Goal: Information Seeking & Learning: Learn about a topic

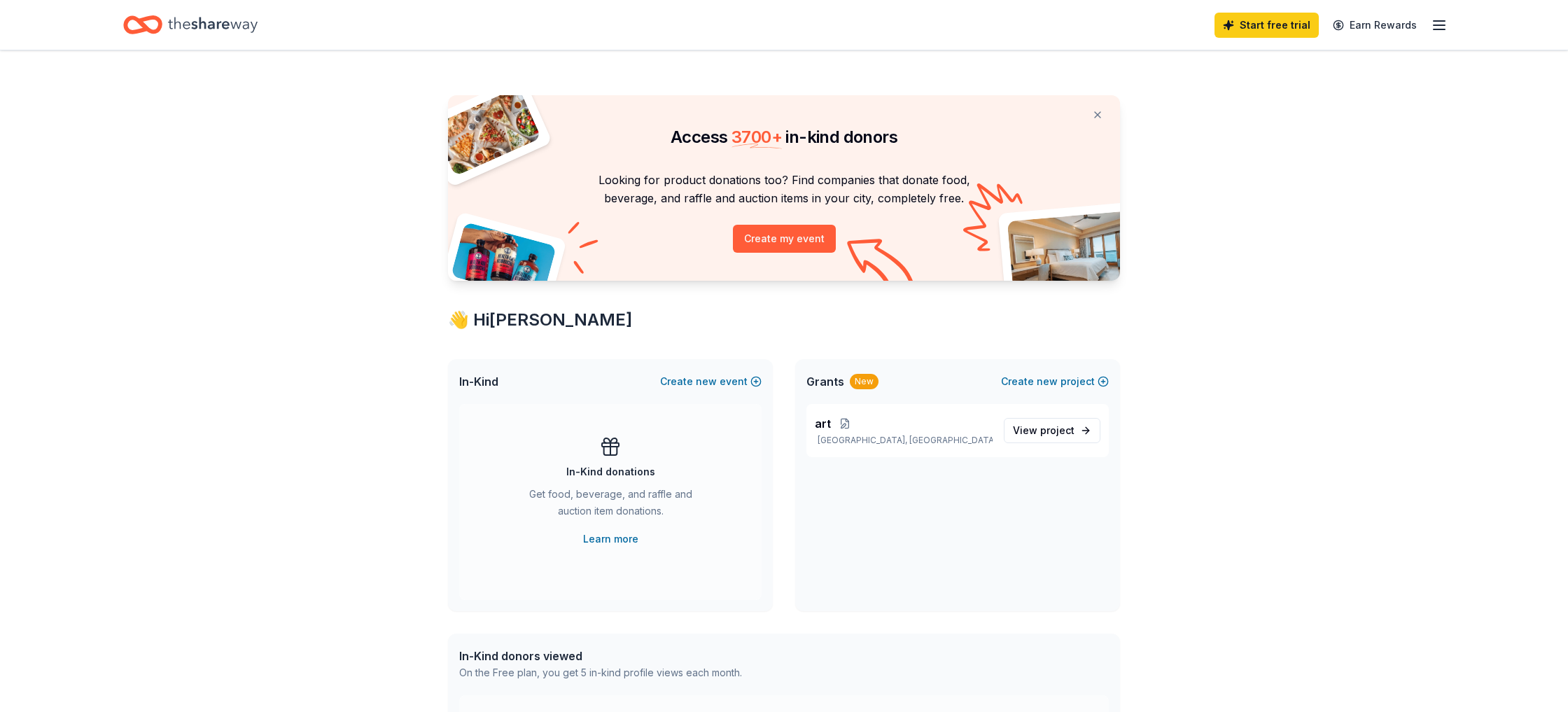
click at [1432, 26] on icon "button" at bounding box center [1439, 24] width 17 height 17
click at [1289, 154] on div "Pricing" at bounding box center [1342, 153] width 186 height 17
click at [1439, 30] on icon "button" at bounding box center [1439, 24] width 17 height 17
click at [1267, 152] on link "Pricing" at bounding box center [1268, 153] width 37 height 14
click at [1268, 153] on link "Pricing" at bounding box center [1268, 153] width 37 height 14
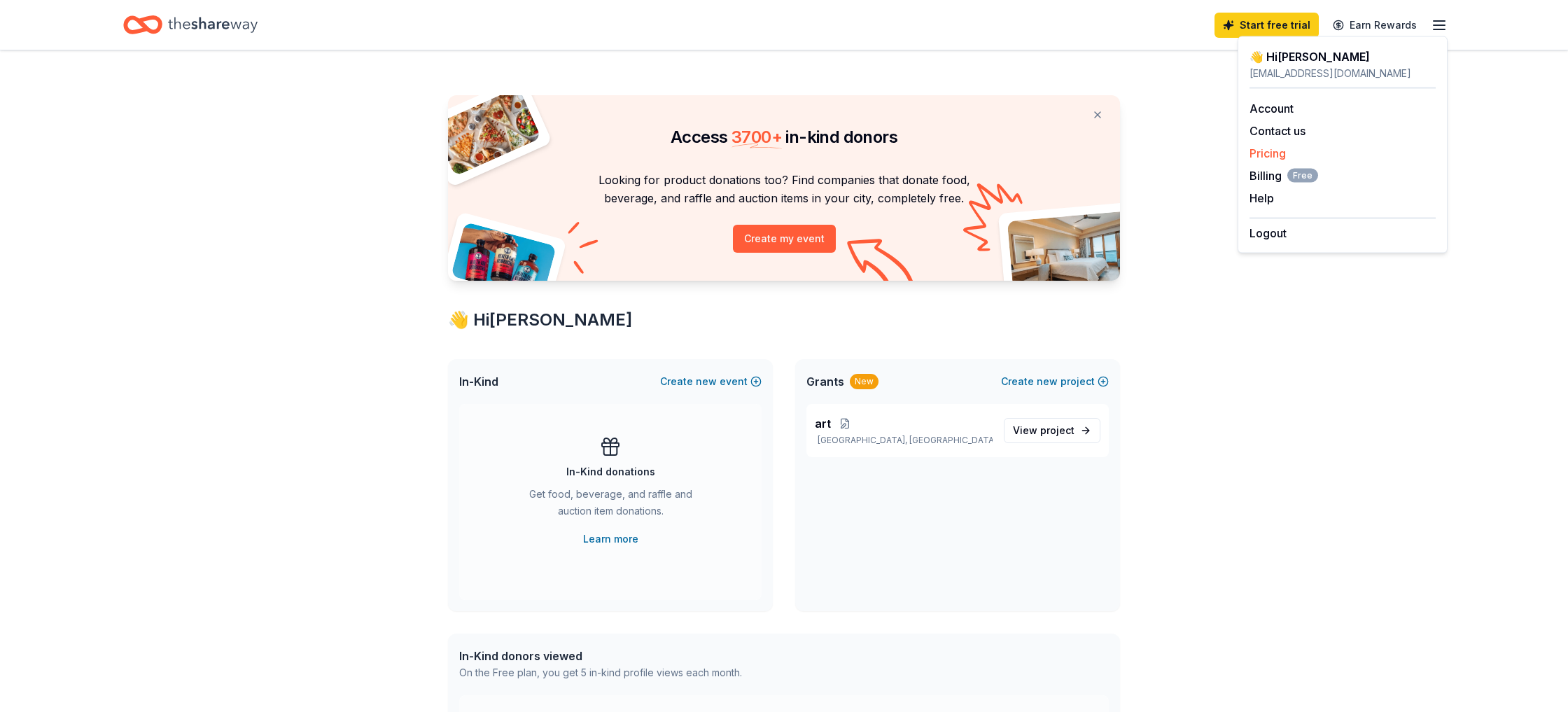
click at [1270, 154] on link "Pricing" at bounding box center [1268, 153] width 37 height 14
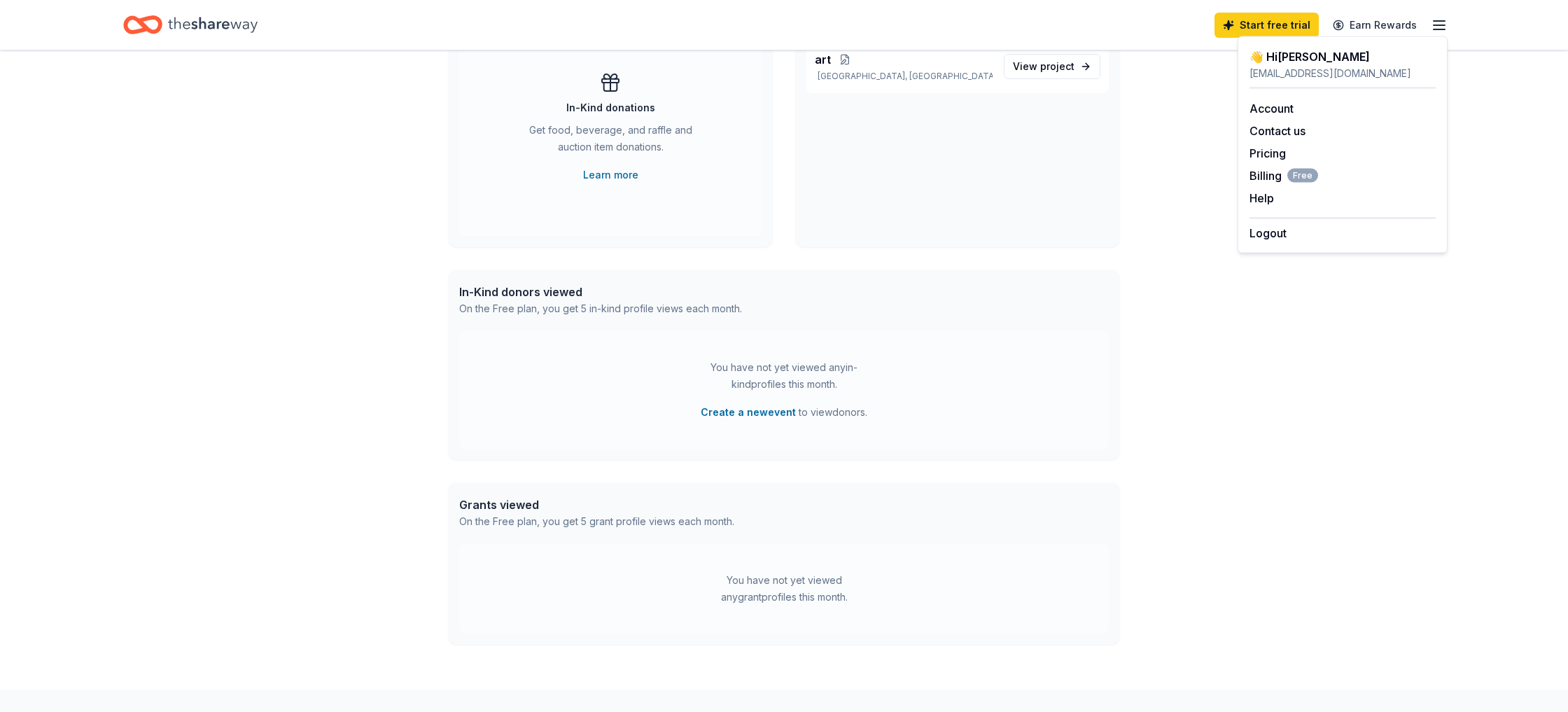
scroll to position [366, 0]
click at [1212, 318] on div "Access 3700 + in-kind donors Looking for product donations too? Find companies …" at bounding box center [784, 185] width 1568 height 1003
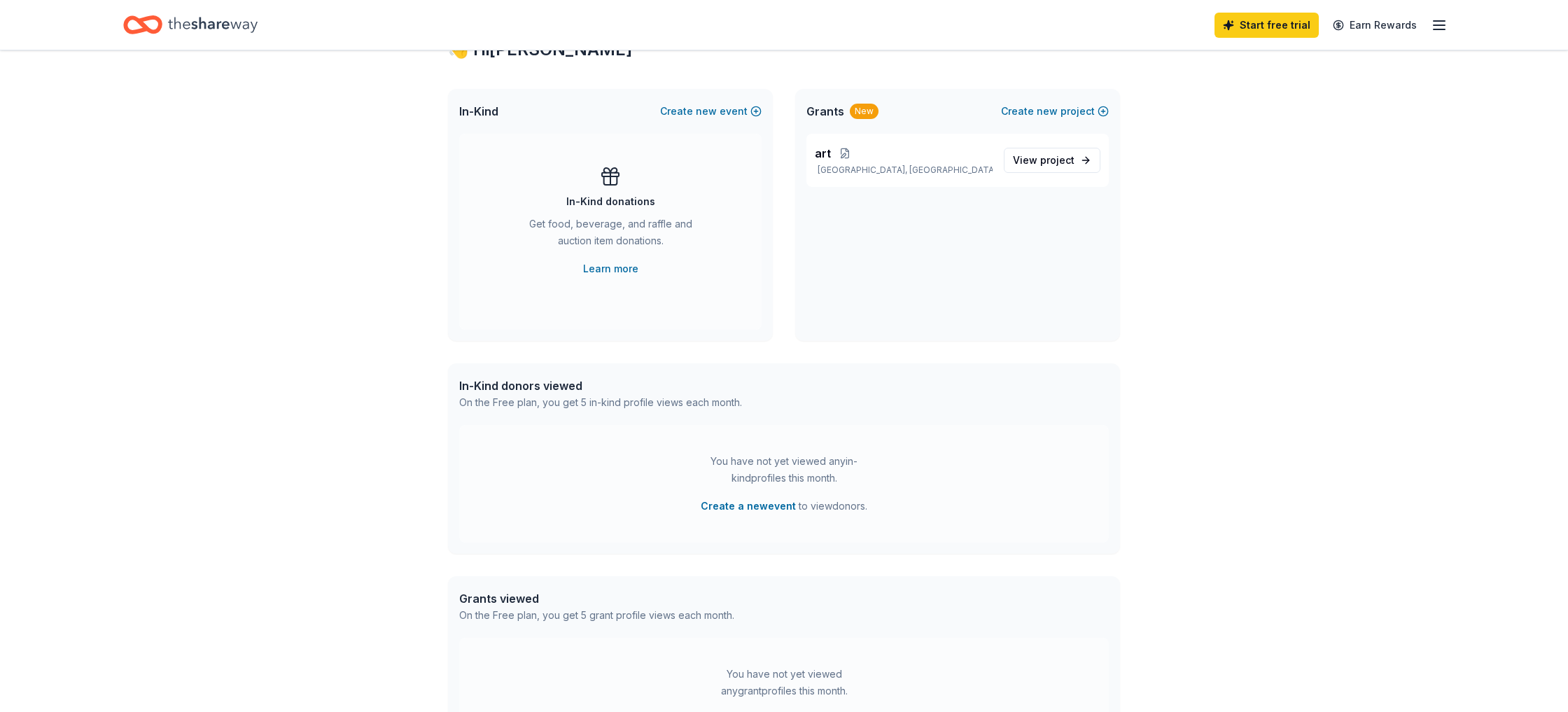
scroll to position [269, 0]
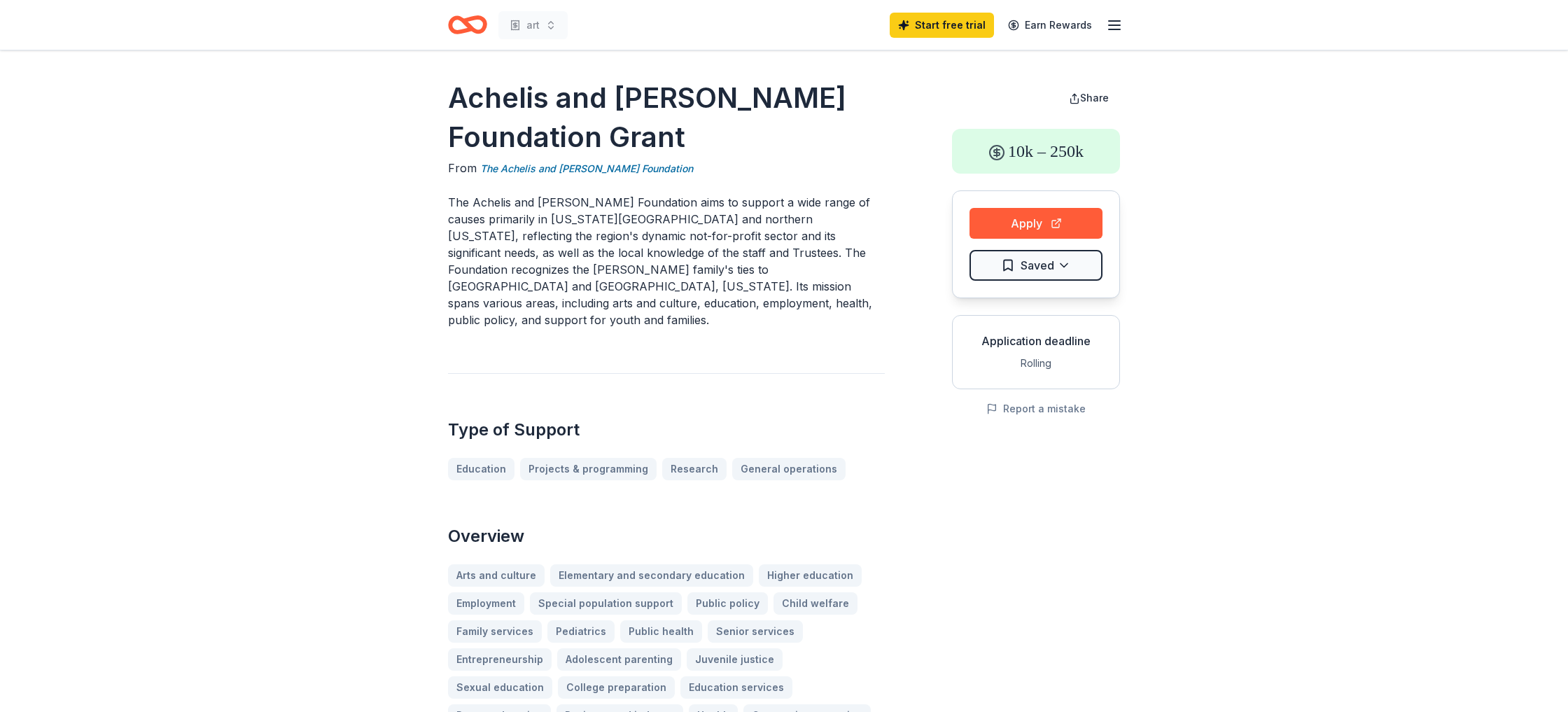
drag, startPoint x: 526, startPoint y: 145, endPoint x: 443, endPoint y: 96, distance: 96.4
drag, startPoint x: 448, startPoint y: 95, endPoint x: 550, endPoint y: 154, distance: 117.8
click at [543, 119] on h1 "Achelis and [PERSON_NAME] Foundation Grant" at bounding box center [667, 117] width 437 height 78
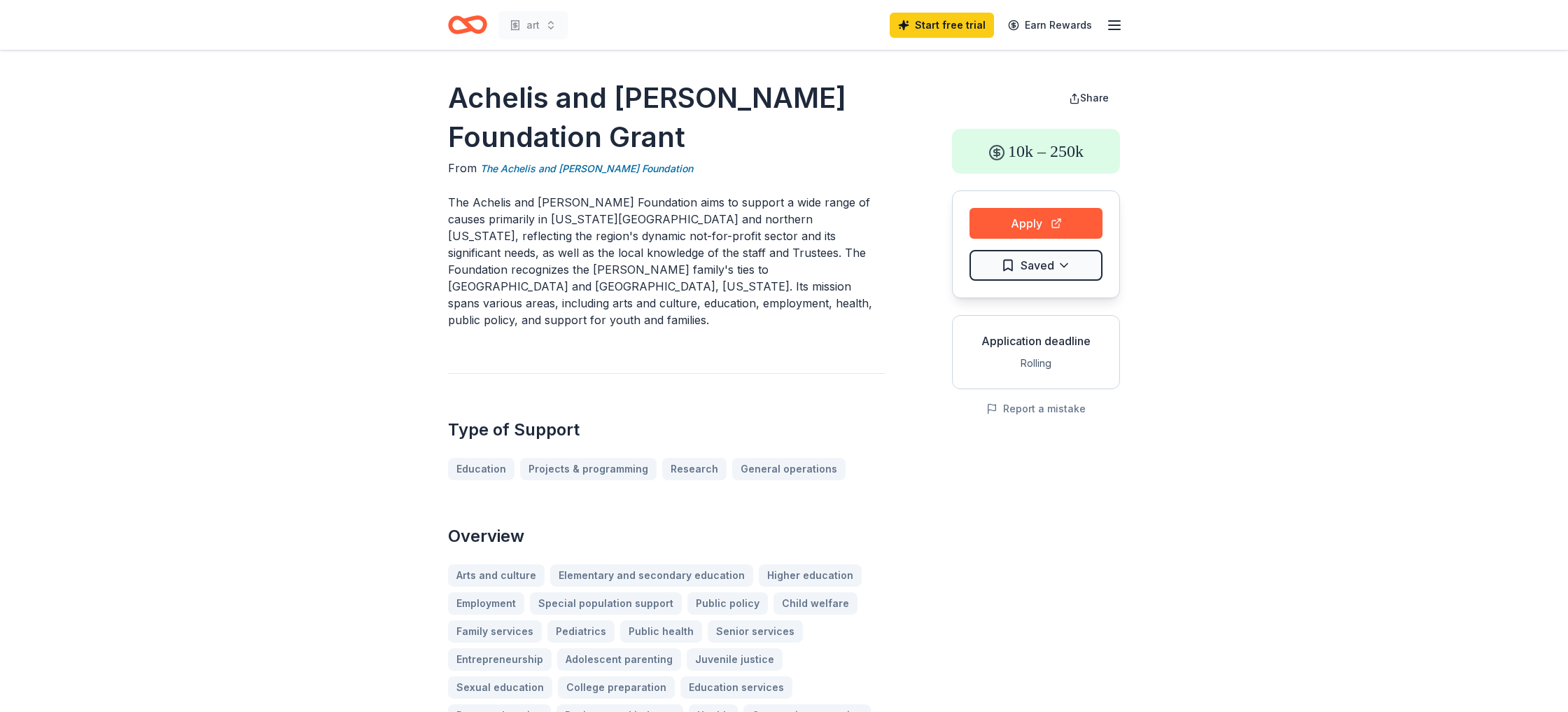
drag, startPoint x: 474, startPoint y: 202, endPoint x: 642, endPoint y: 205, distance: 168.0
click at [640, 205] on p "The Achelis and [PERSON_NAME] Foundation aims to support a wide range of causes…" at bounding box center [667, 261] width 437 height 134
drag, startPoint x: 640, startPoint y: 205, endPoint x: 530, endPoint y: 210, distance: 110.1
click at [530, 210] on p "The Achelis and [PERSON_NAME] Foundation aims to support a wide range of causes…" at bounding box center [667, 261] width 437 height 134
